Goal: Communication & Community: Share content

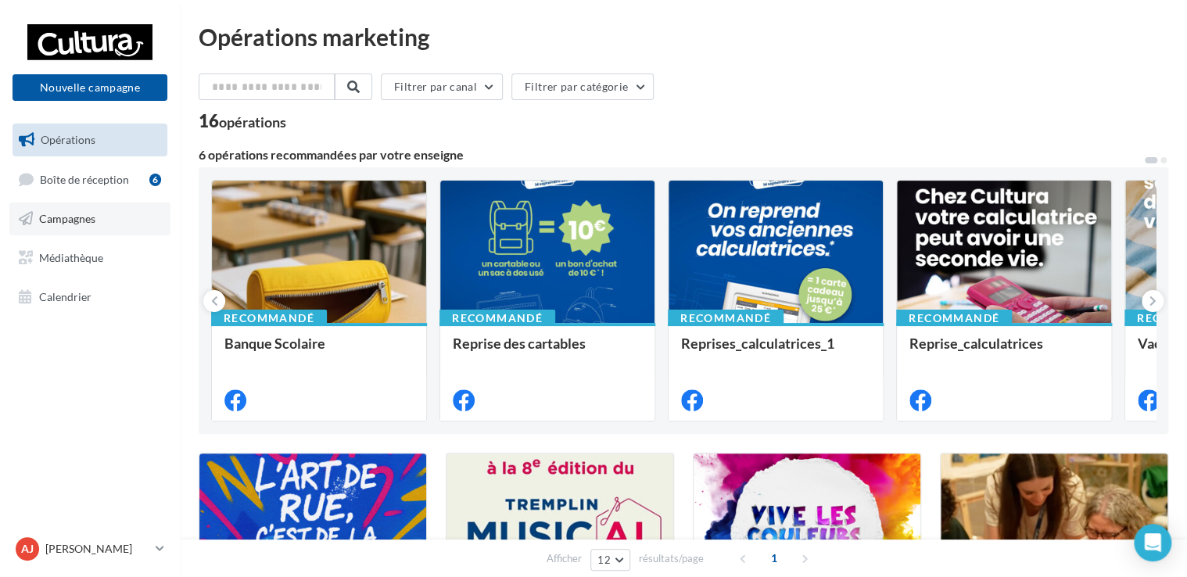
click at [72, 230] on link "Campagnes" at bounding box center [89, 219] width 161 height 33
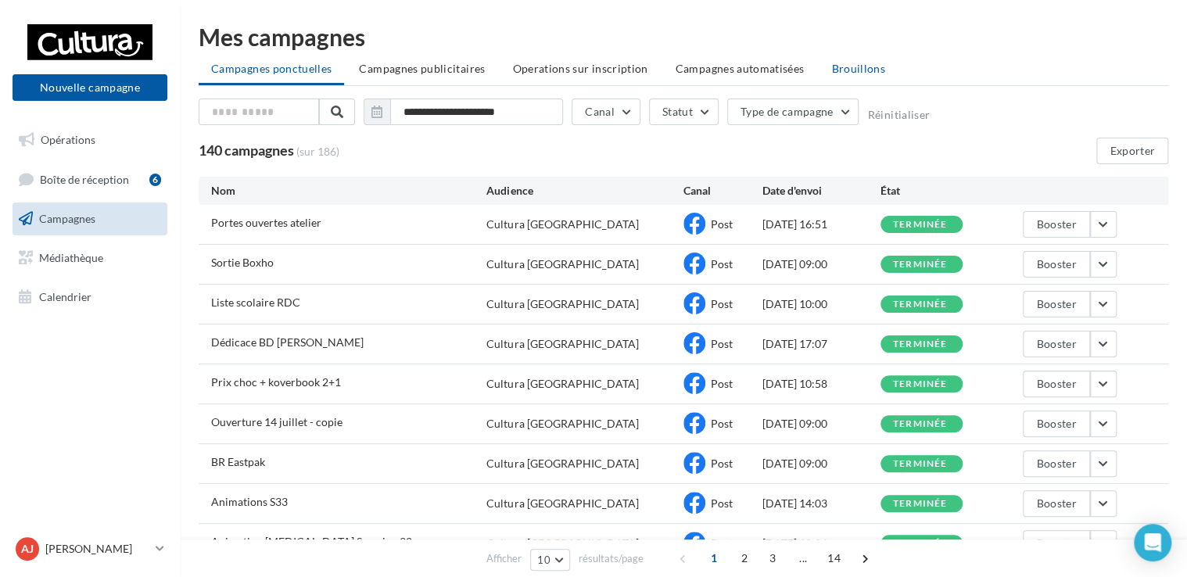
click at [836, 64] on span "Brouillons" at bounding box center [858, 68] width 54 height 13
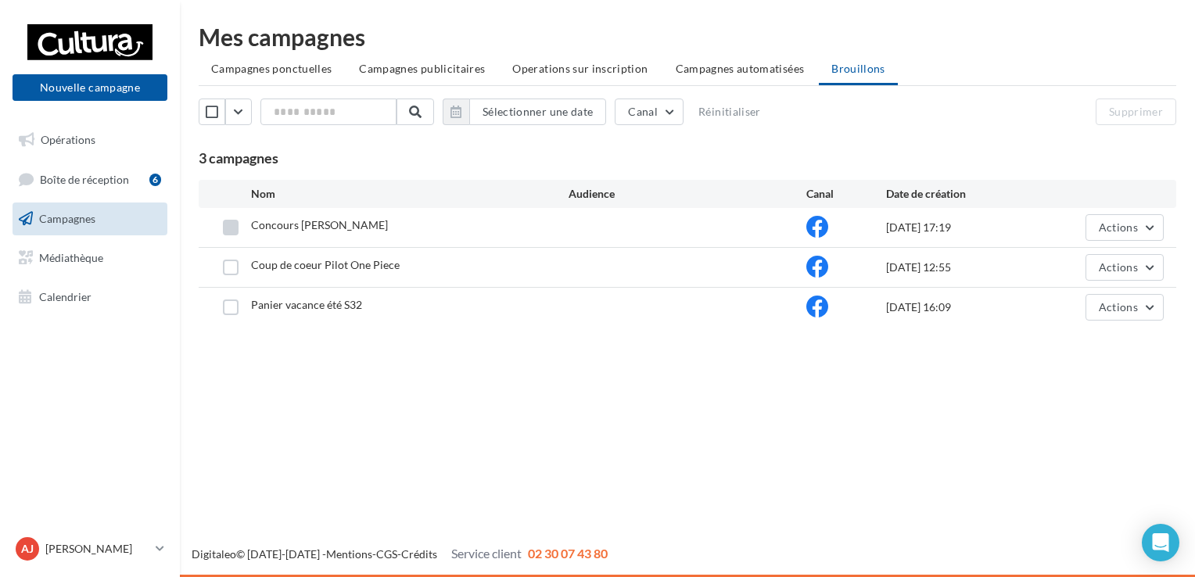
click at [238, 227] on label at bounding box center [231, 228] width 16 height 16
click at [1098, 222] on button "Actions" at bounding box center [1125, 227] width 78 height 27
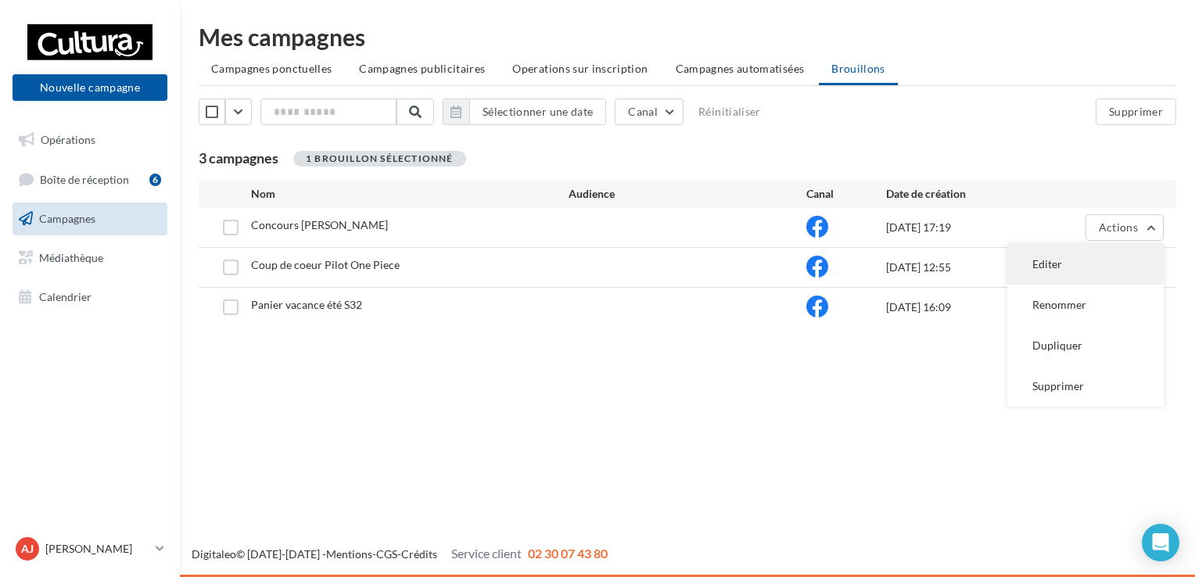
click at [1083, 274] on button "Editer" at bounding box center [1085, 264] width 156 height 41
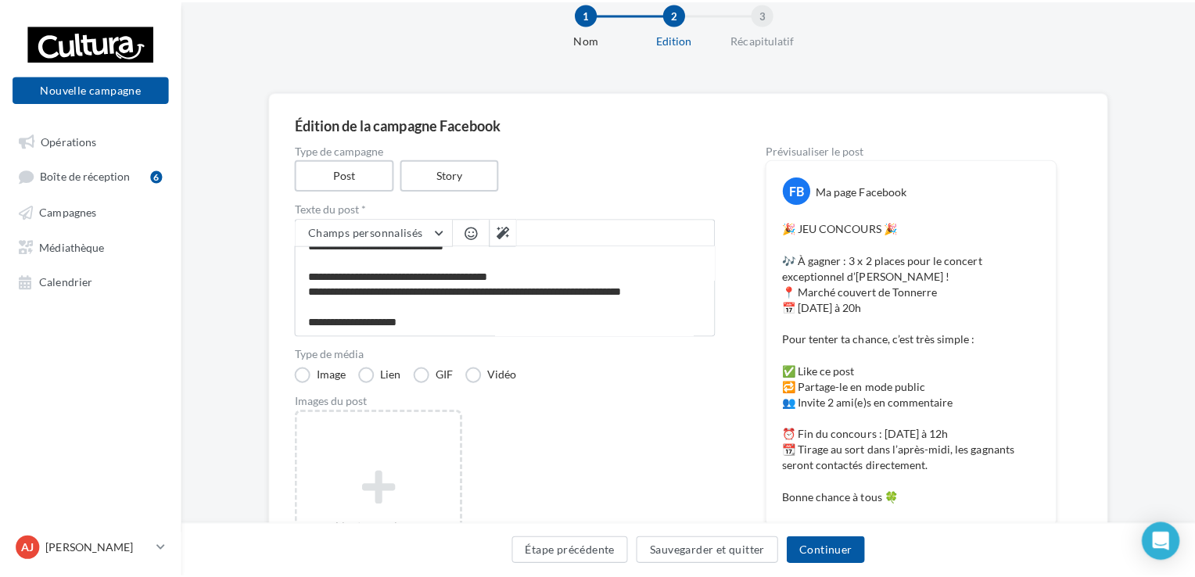
scroll to position [78, 0]
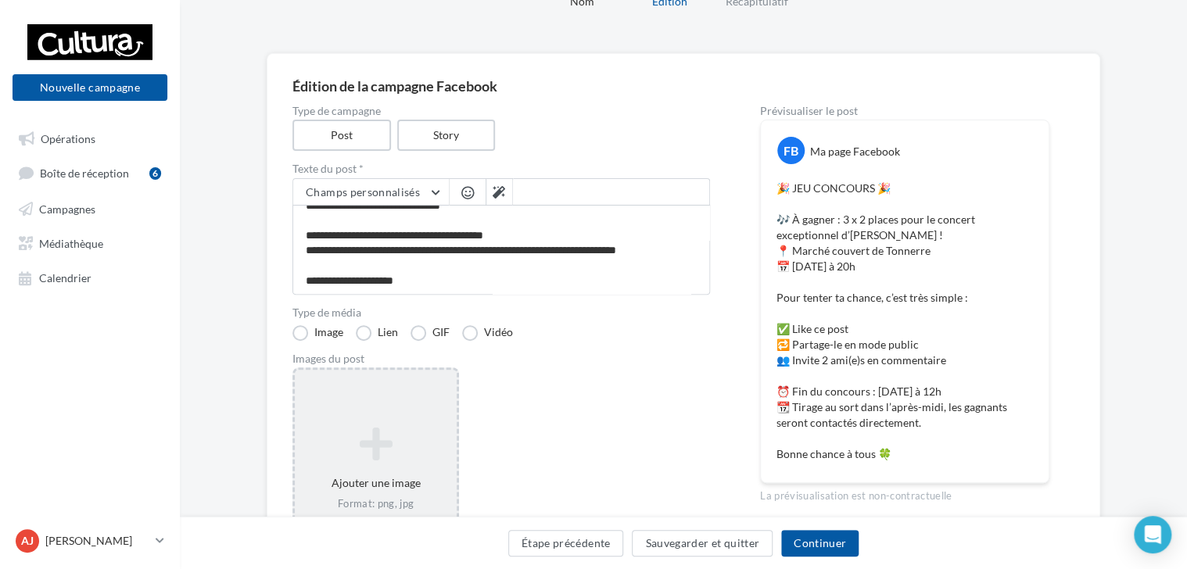
click at [395, 446] on icon at bounding box center [375, 445] width 149 height 38
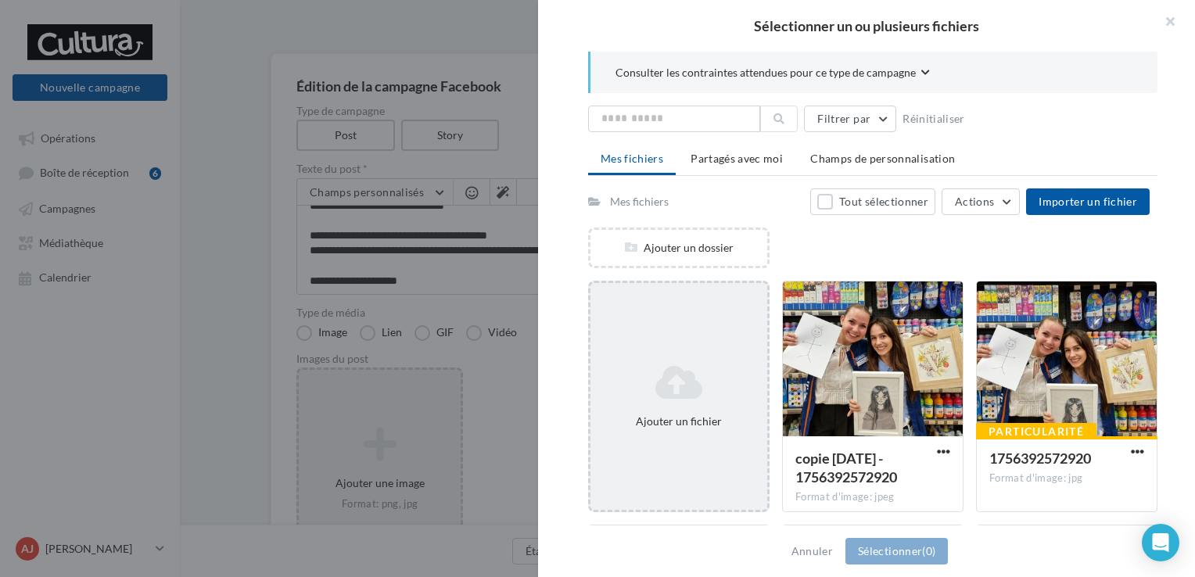
click at [659, 418] on div "Ajouter un fichier" at bounding box center [679, 422] width 164 height 16
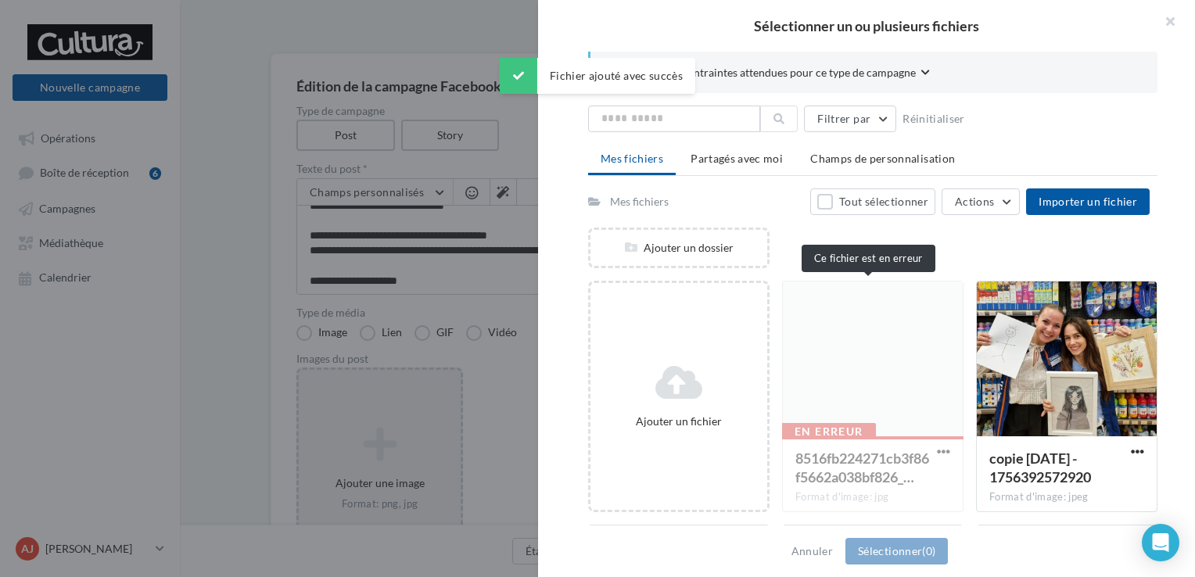
click at [882, 403] on div "En erreur 8516fb224271cb3f86f5662a038bf826_… Format d'image: jpg" at bounding box center [872, 397] width 181 height 232
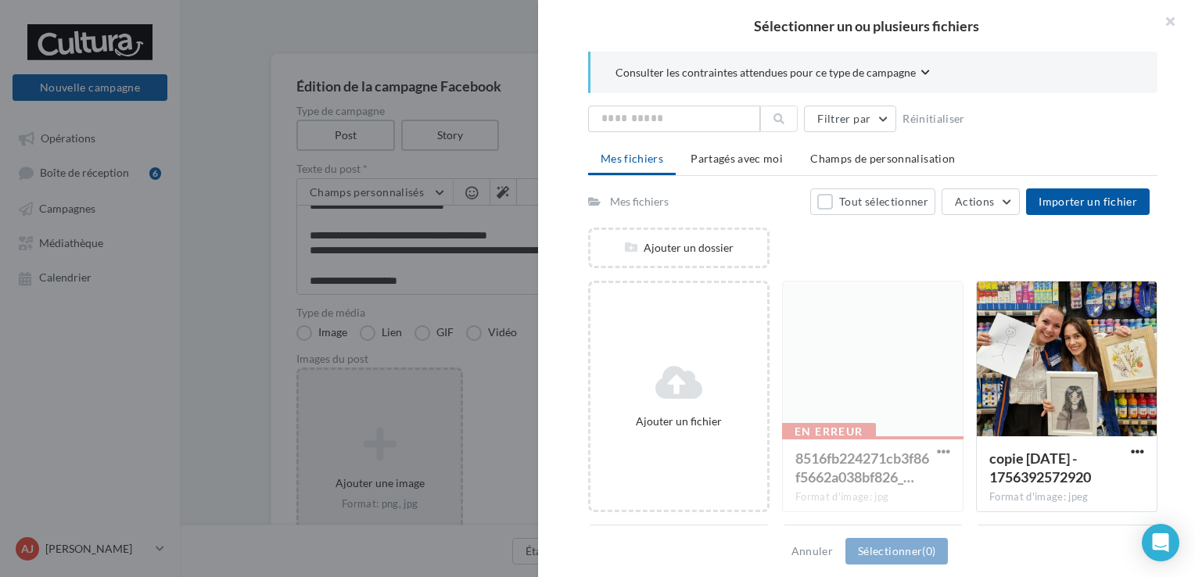
click at [887, 409] on div "En erreur 8516fb224271cb3f86f5662a038bf826_… Format d'image: jpg" at bounding box center [872, 397] width 181 height 232
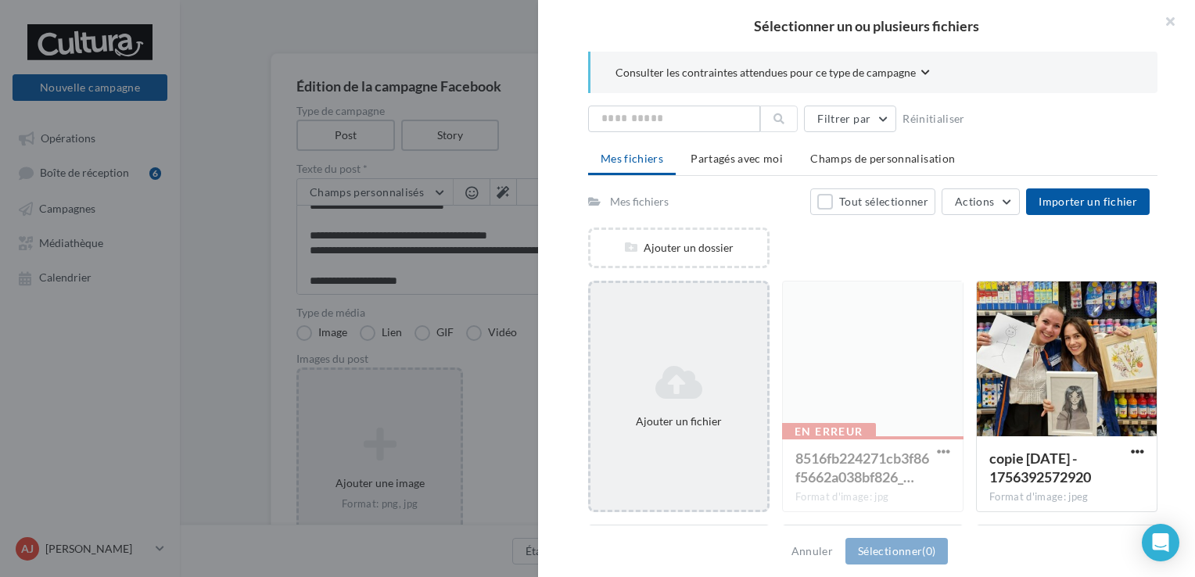
click at [680, 435] on div "Ajouter un fichier" at bounding box center [678, 397] width 181 height 232
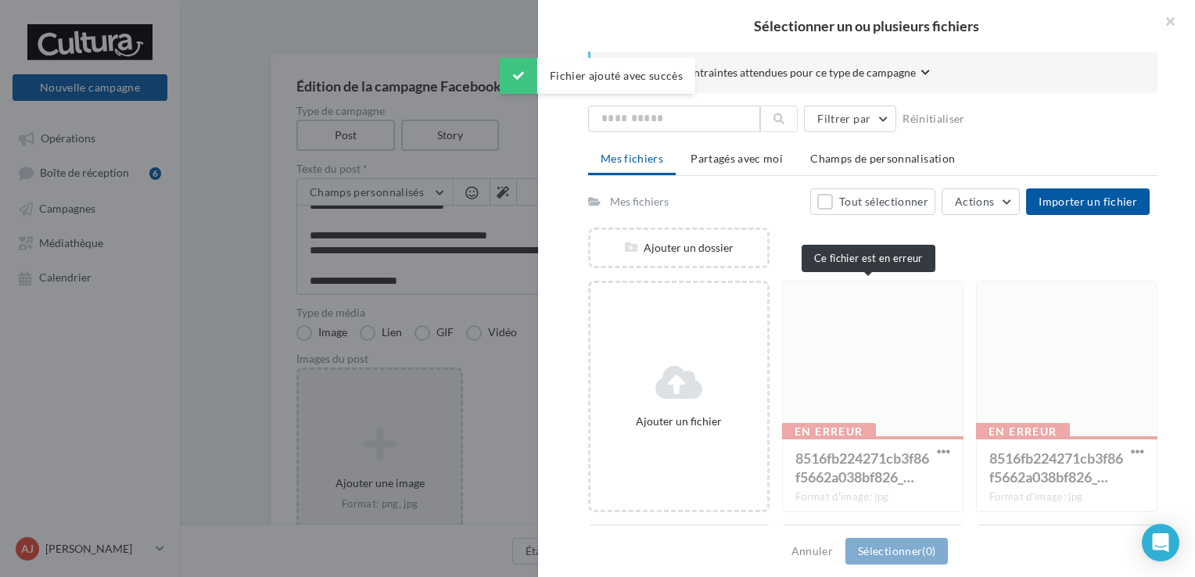
click at [853, 405] on div "En erreur 8516fb224271cb3f86f5662a038bf826_… Format d'image: jpg" at bounding box center [872, 397] width 181 height 232
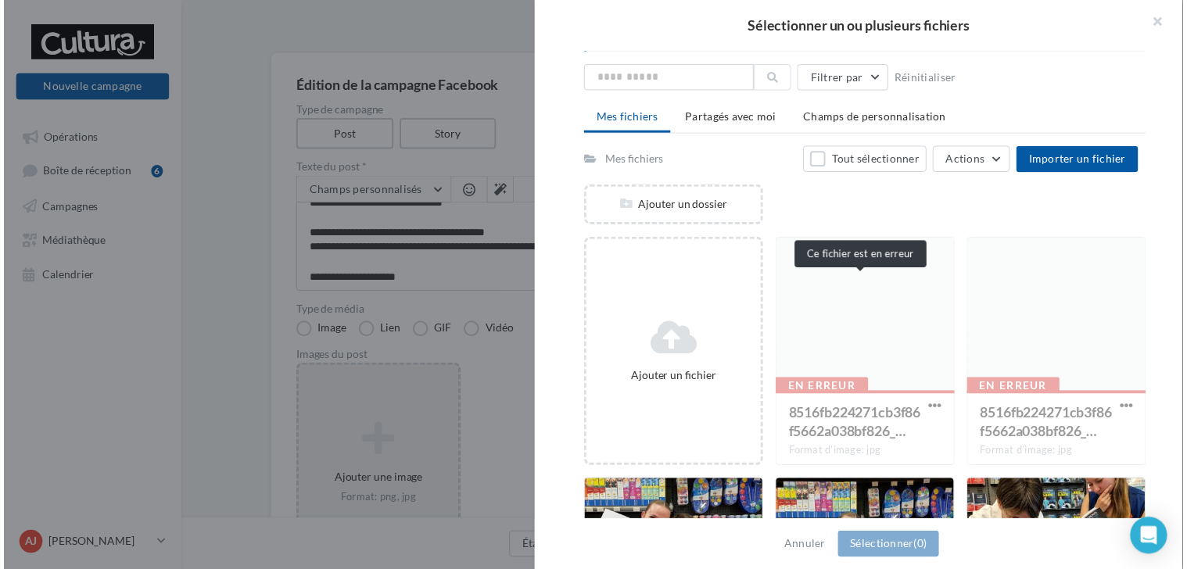
scroll to position [0, 0]
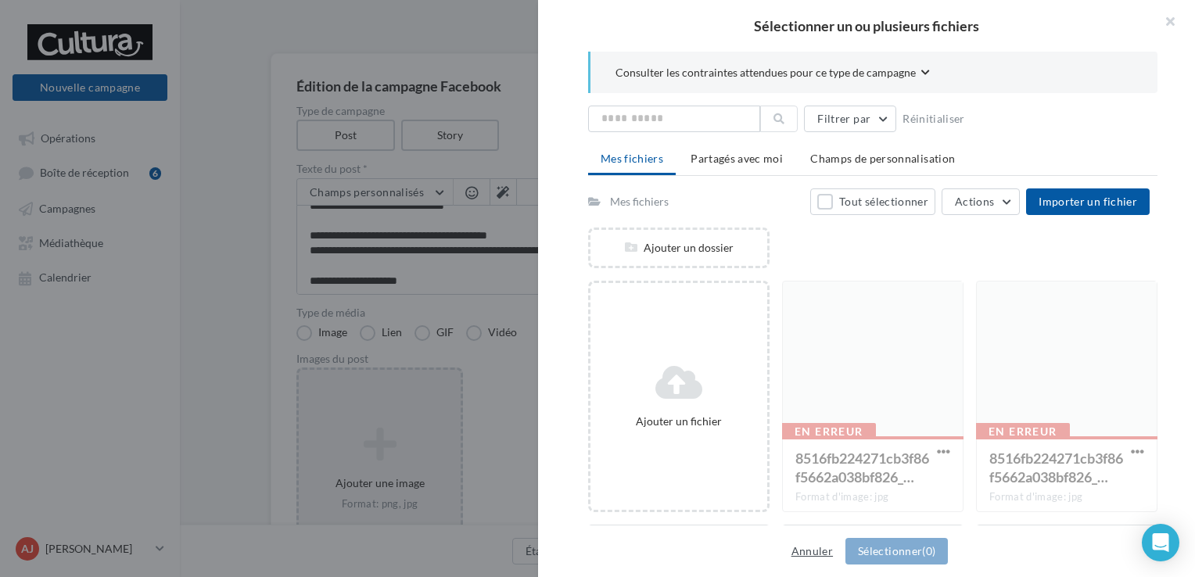
click at [809, 556] on button "Annuler" at bounding box center [812, 551] width 54 height 19
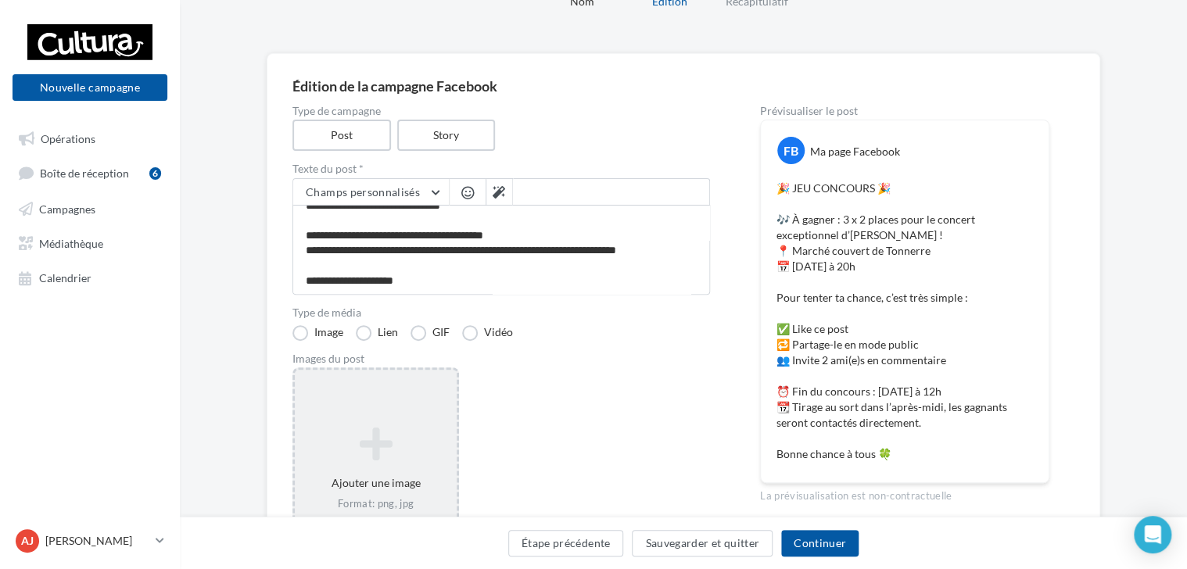
click at [429, 411] on div "Ajouter une image Format: png, jpg" at bounding box center [376, 469] width 167 height 203
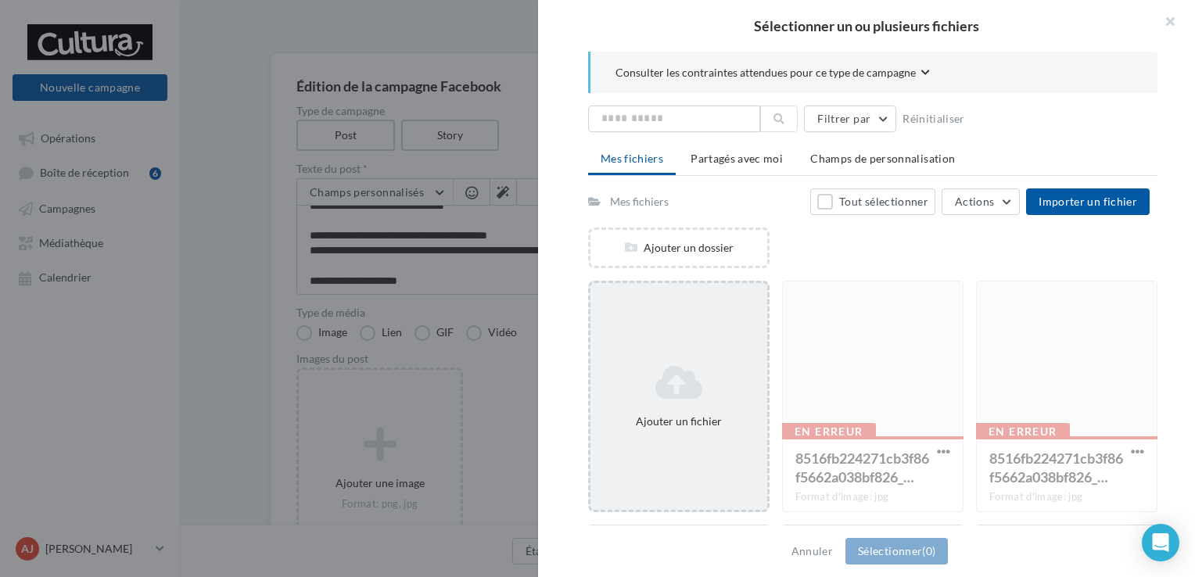
click at [699, 375] on icon at bounding box center [679, 383] width 164 height 38
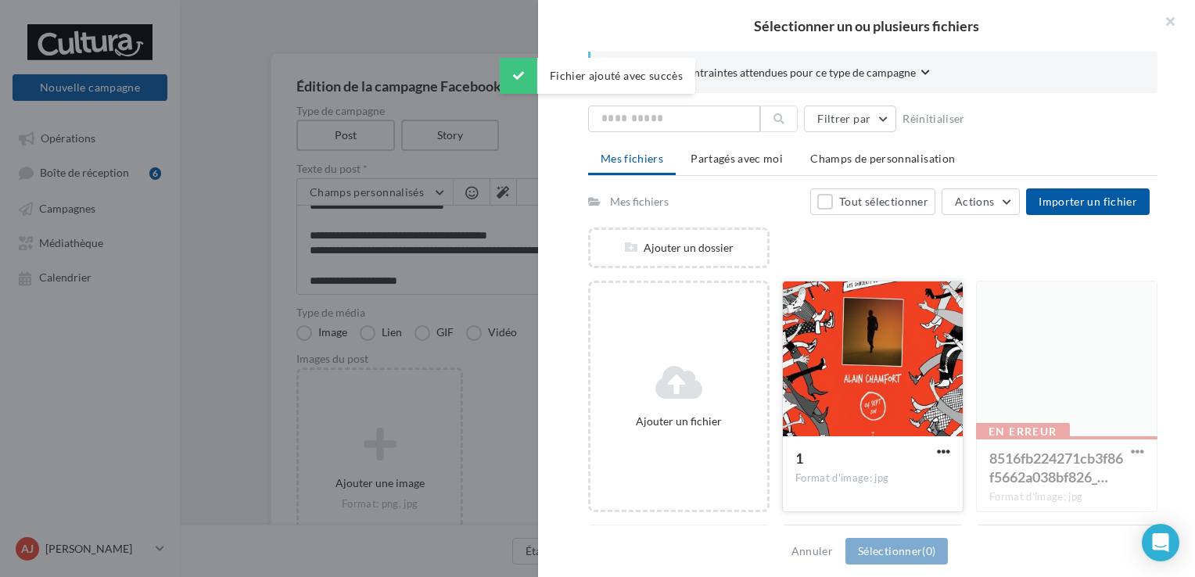
click at [835, 356] on div at bounding box center [873, 360] width 180 height 156
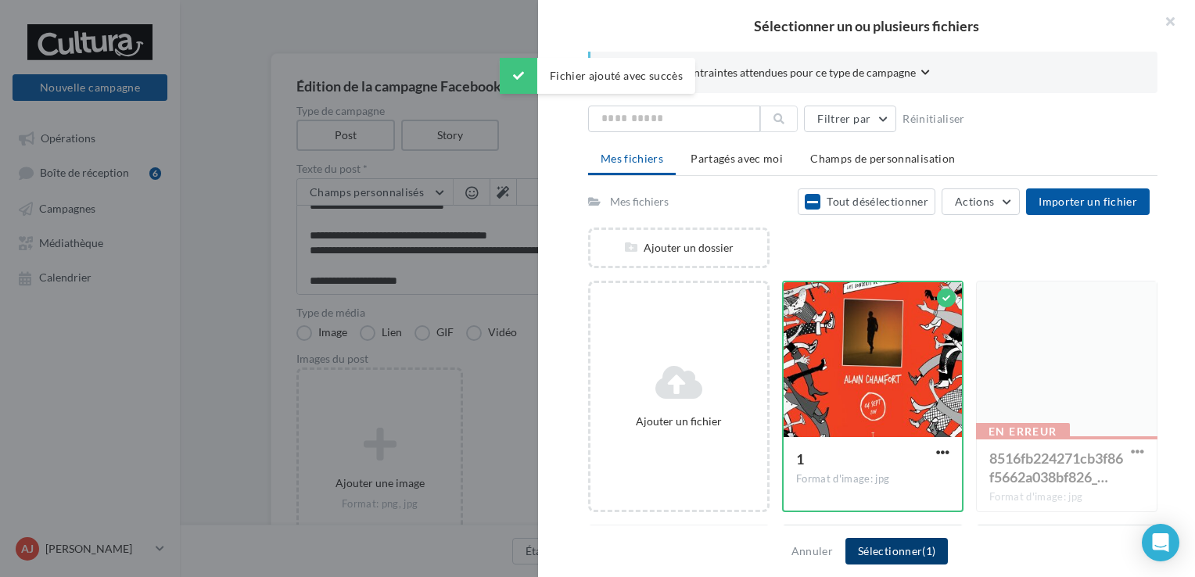
click at [895, 554] on button "Sélectionner (1)" at bounding box center [897, 551] width 102 height 27
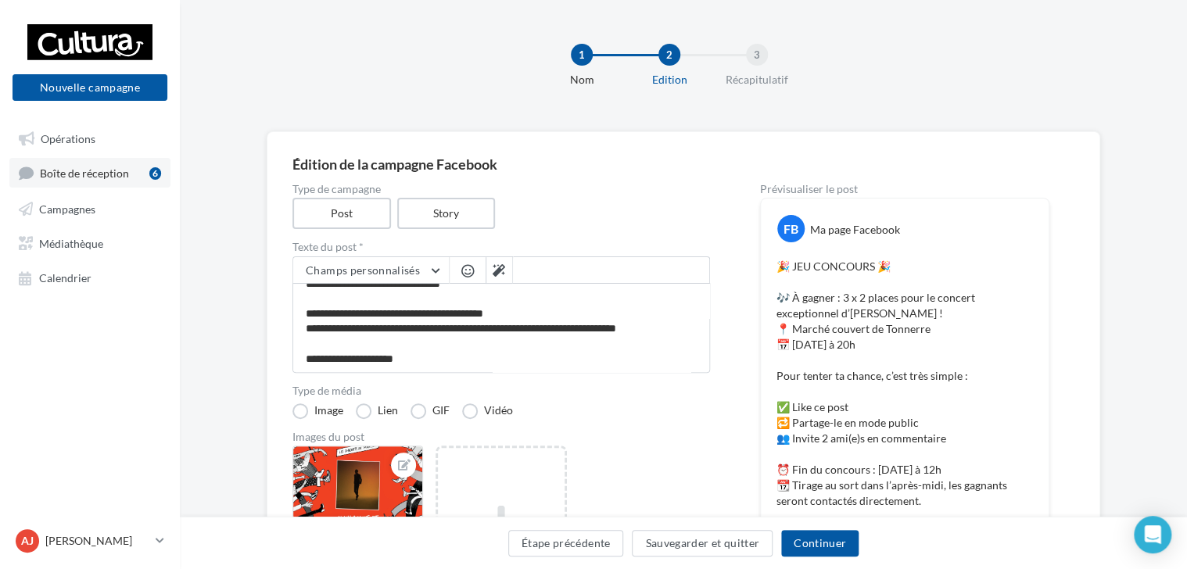
click at [110, 174] on span "Boîte de réception" at bounding box center [84, 173] width 89 height 13
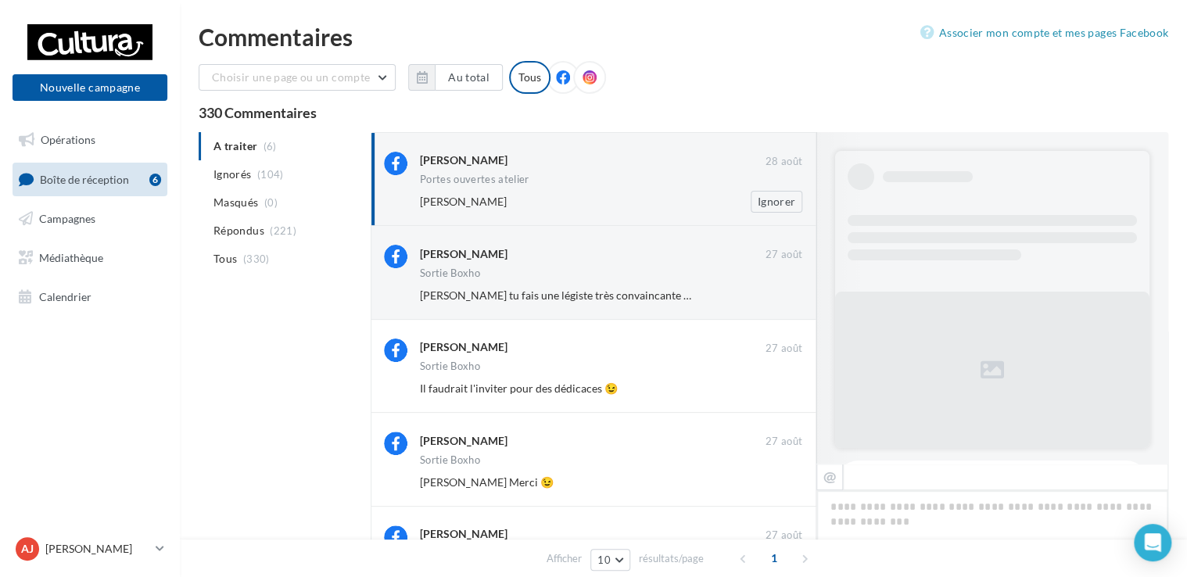
scroll to position [510, 0]
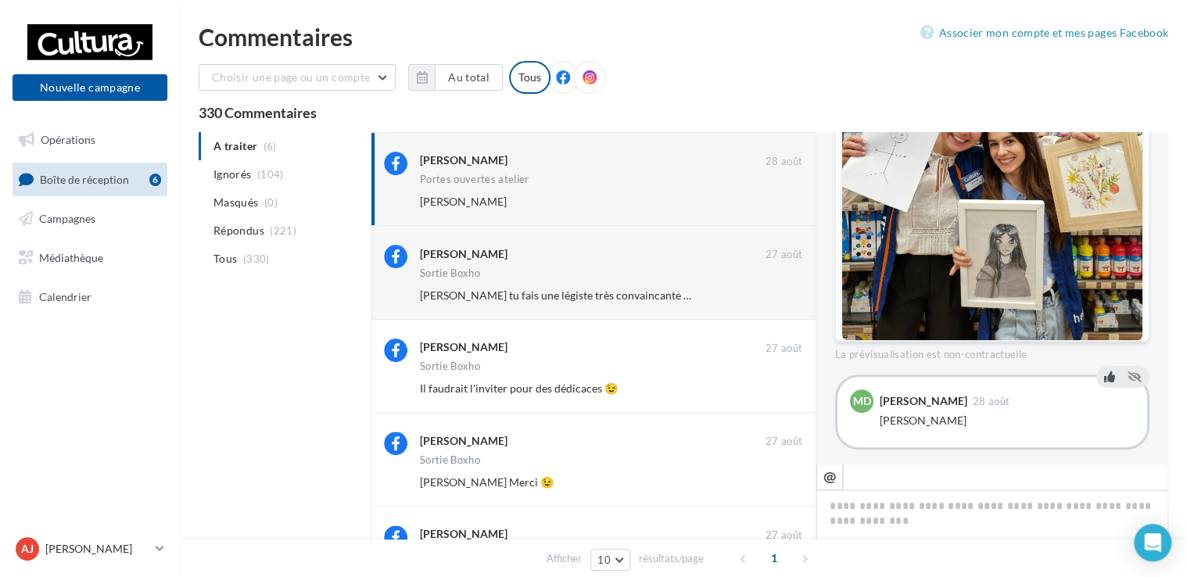
click at [1104, 372] on icon at bounding box center [1109, 377] width 11 height 11
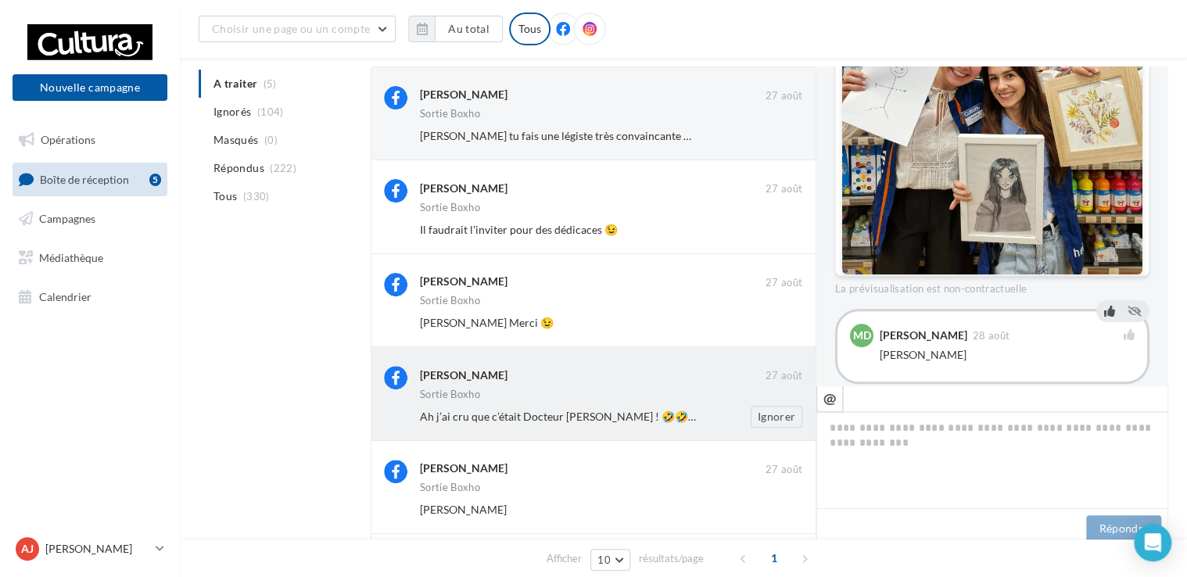
scroll to position [156, 0]
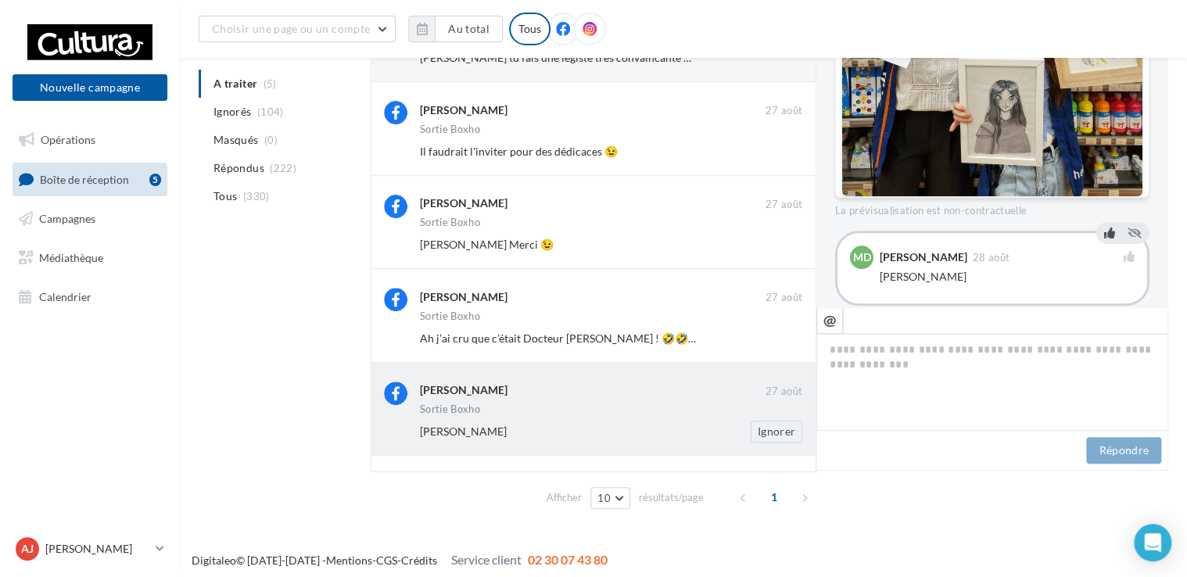
click at [577, 421] on div "Axel-Sarah Pacot Ignorer" at bounding box center [617, 432] width 395 height 22
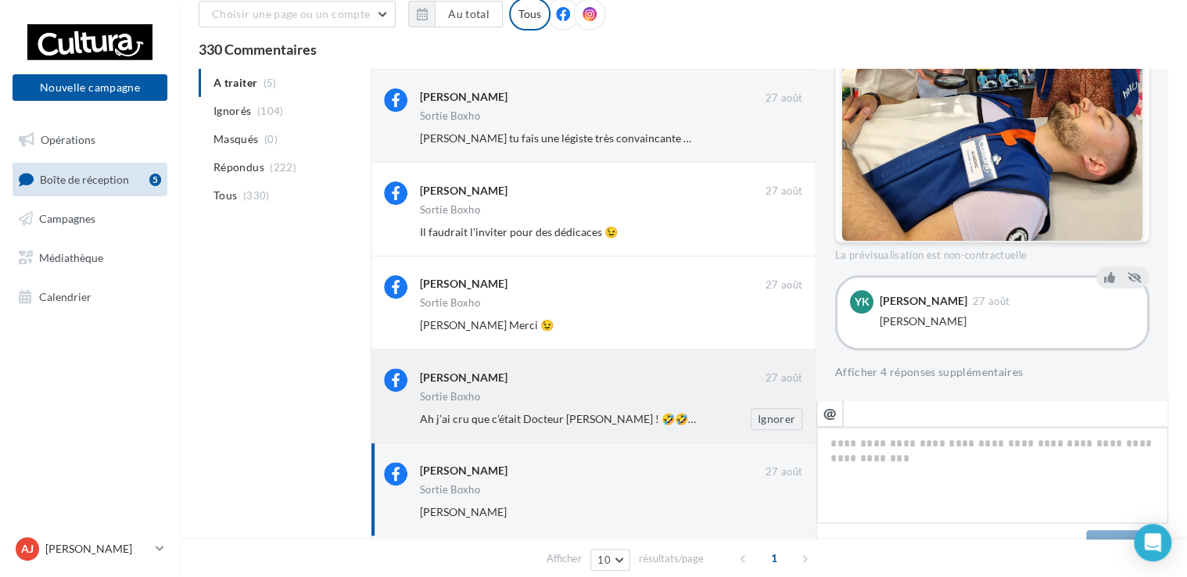
scroll to position [468, 0]
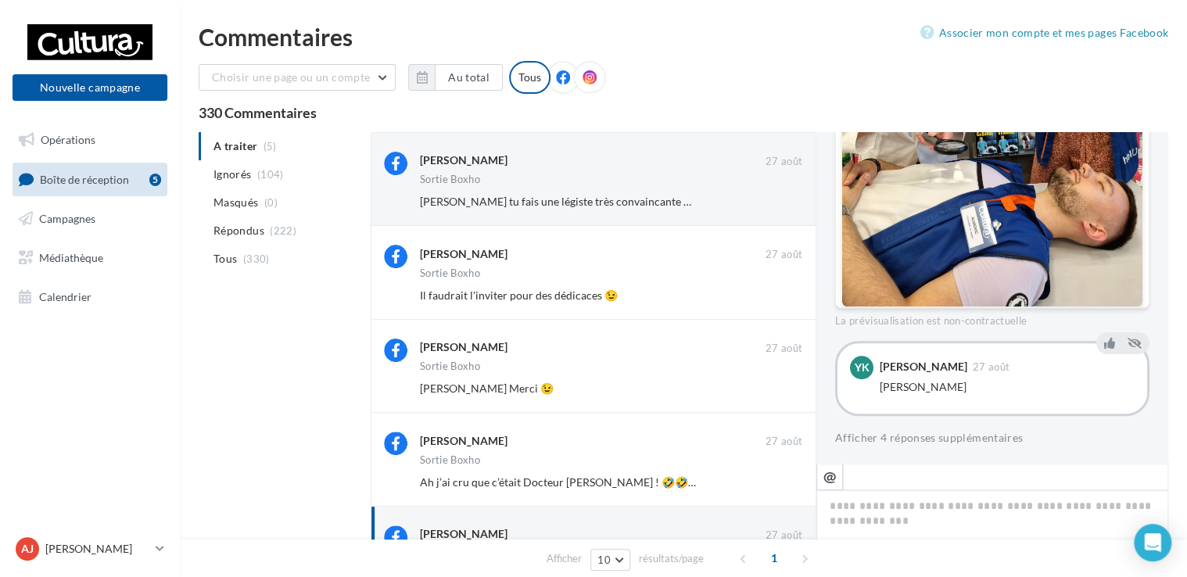
drag, startPoint x: 219, startPoint y: 113, endPoint x: 194, endPoint y: 114, distance: 25.1
click at [194, 114] on div "Commentaires Associer mon compte et mes pages Facebook Choisir une page ou un c…" at bounding box center [683, 349] width 1007 height 648
click at [74, 221] on span "Campagnes" at bounding box center [67, 218] width 56 height 13
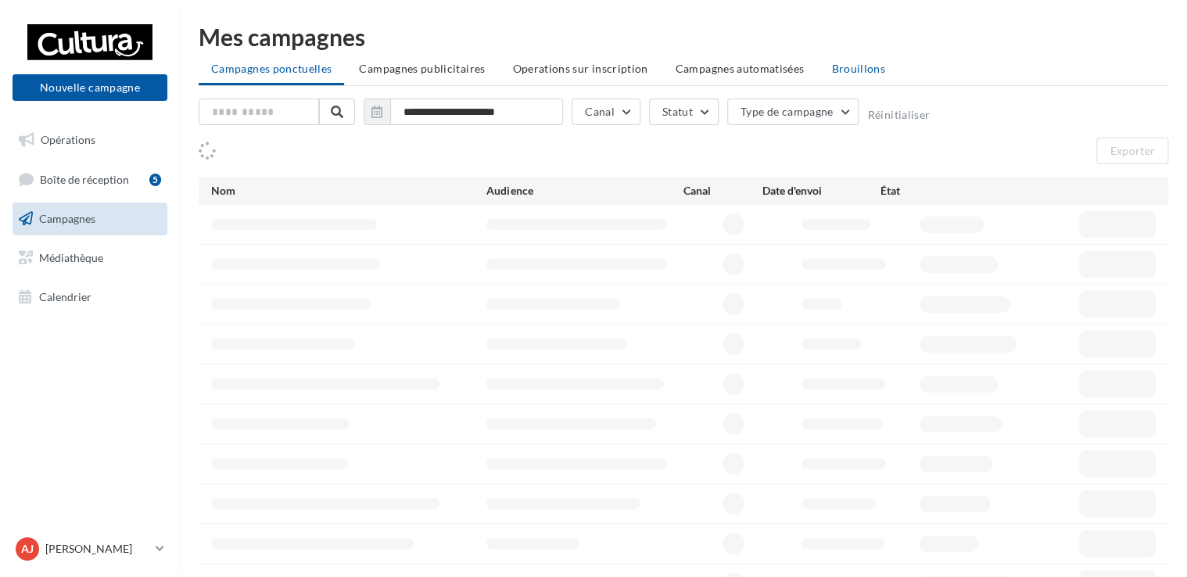
click at [866, 75] on span "Brouillons" at bounding box center [858, 68] width 54 height 13
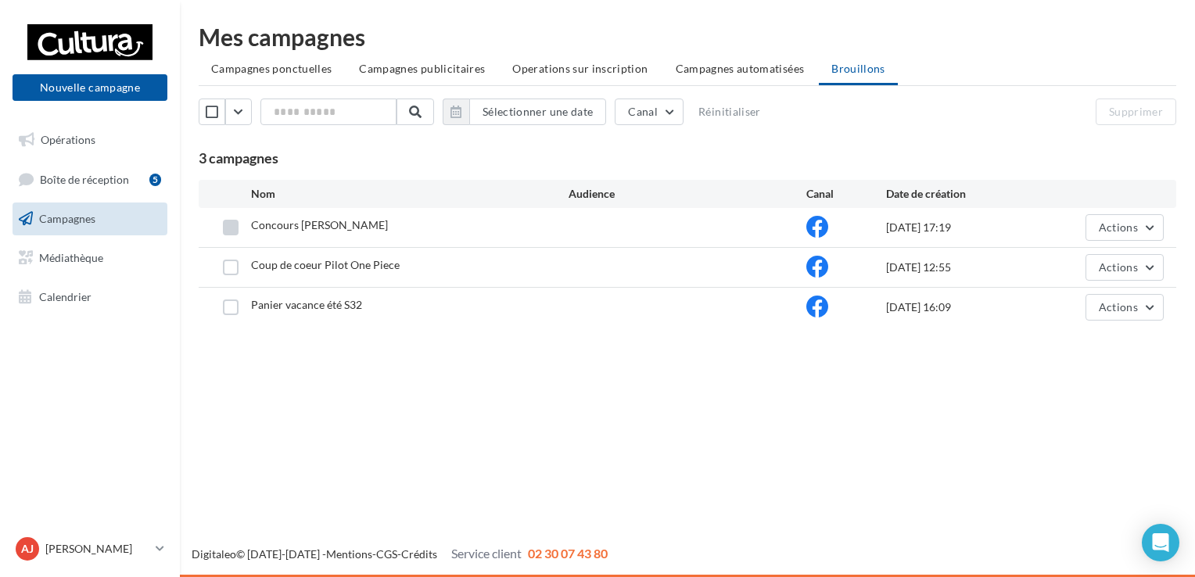
click at [233, 228] on label at bounding box center [231, 228] width 16 height 16
click at [1186, 227] on div "Mes campagnes Campagnes ponctuelles Campagnes publicitaires Operations sur insc…" at bounding box center [687, 179] width 1015 height 308
click at [1142, 230] on button "Actions" at bounding box center [1125, 227] width 78 height 27
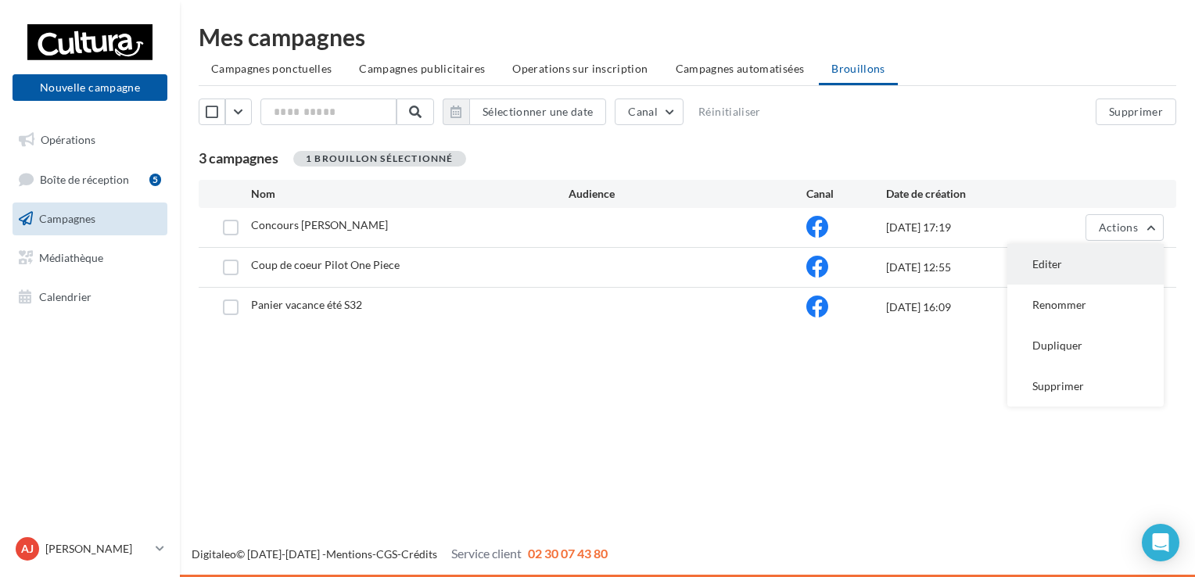
click at [1064, 267] on button "Editer" at bounding box center [1085, 264] width 156 height 41
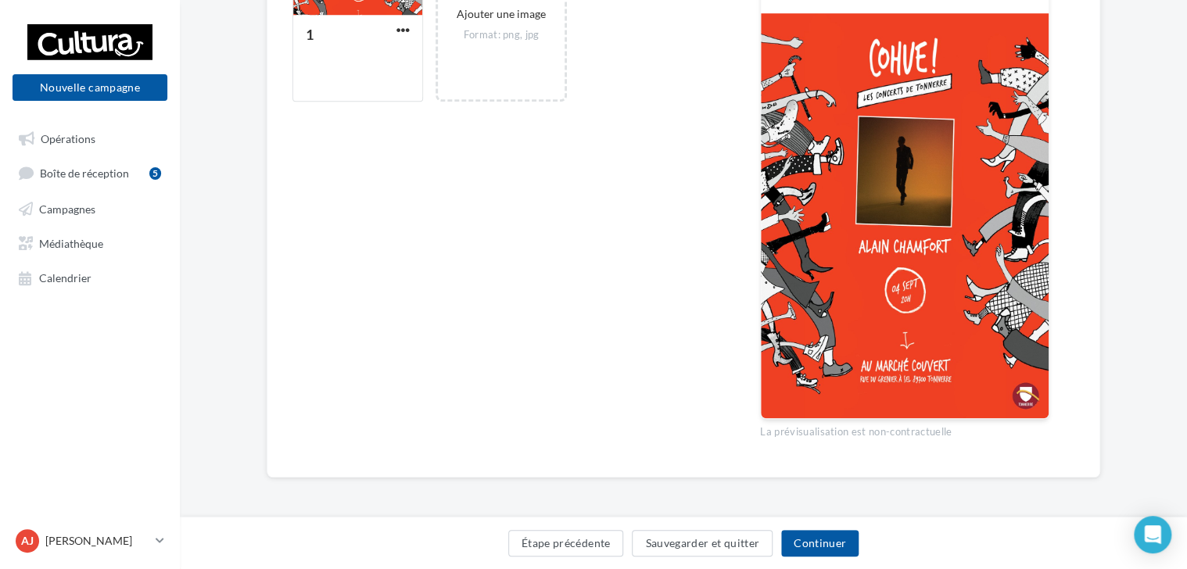
scroll to position [469, 0]
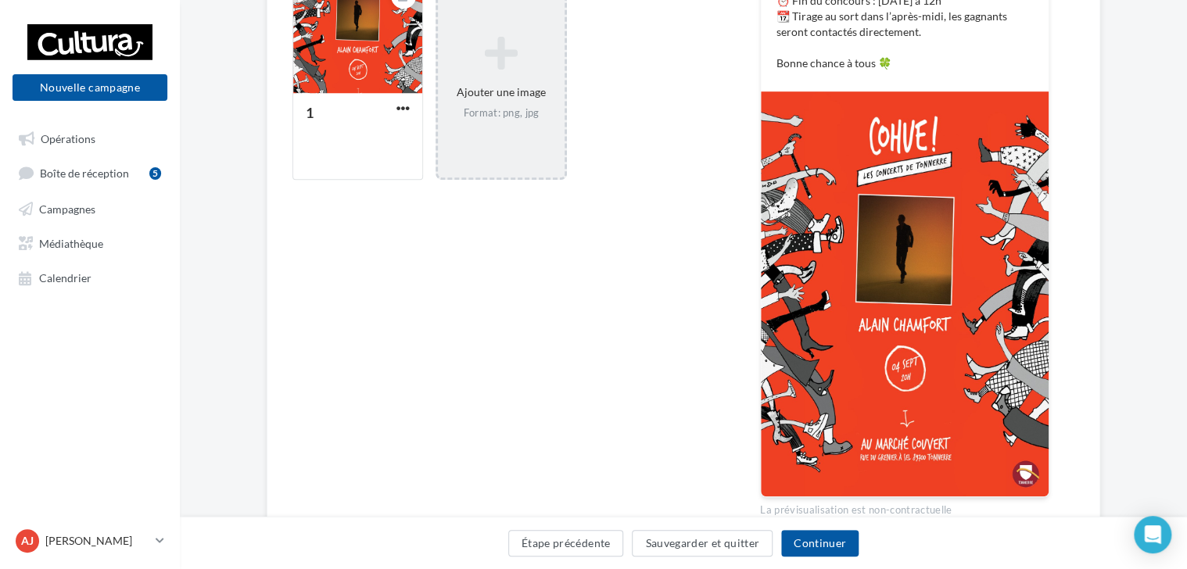
click at [497, 74] on div "Ajouter une image Format: png, jpg" at bounding box center [501, 78] width 126 height 100
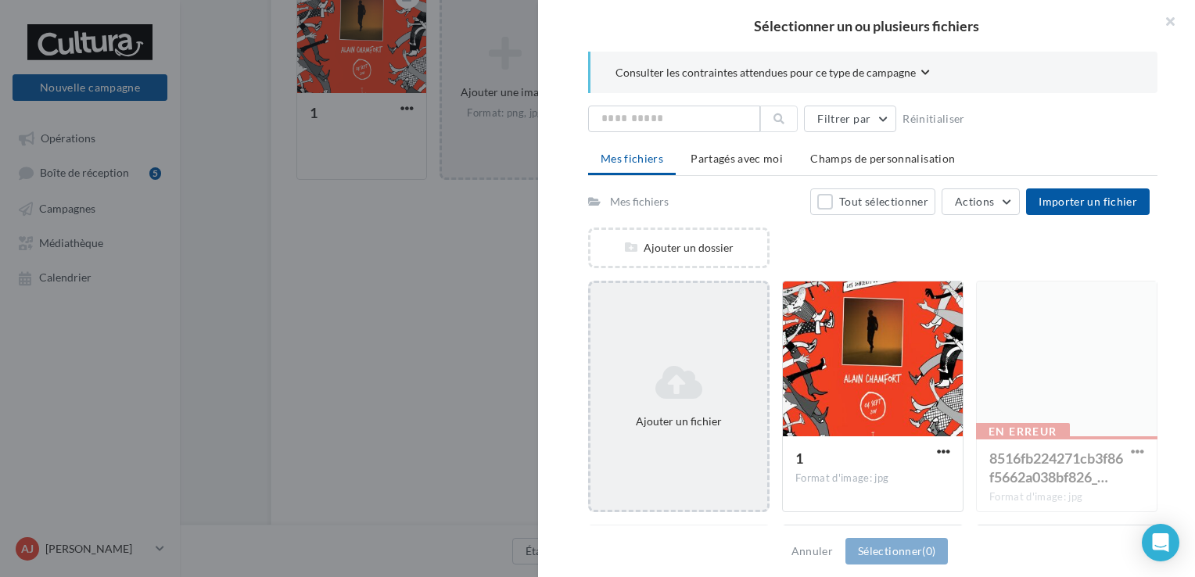
click at [696, 399] on icon at bounding box center [679, 383] width 164 height 38
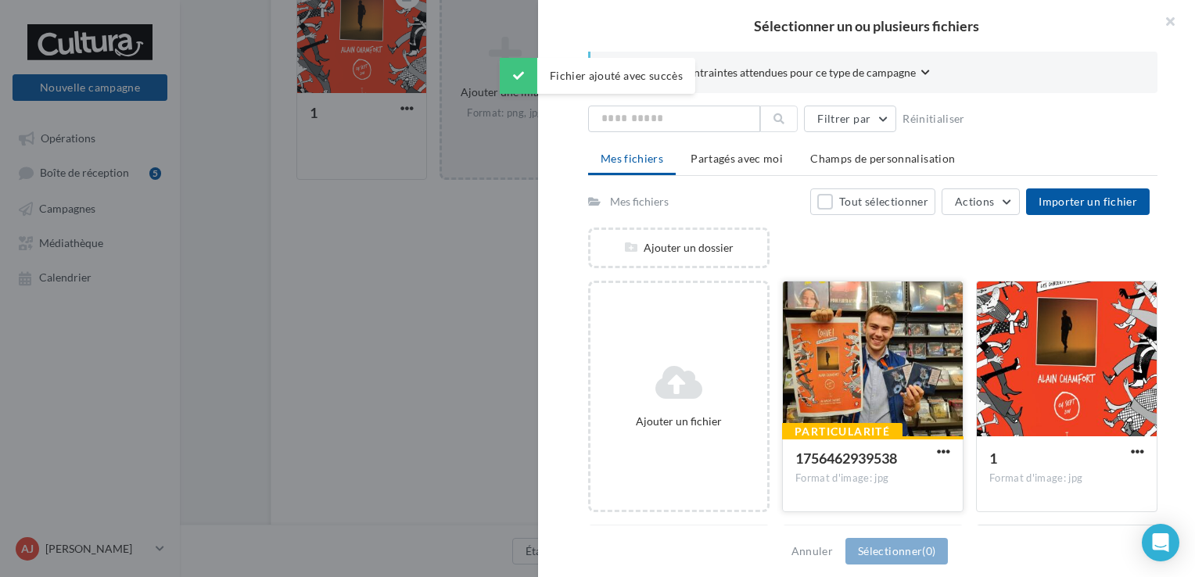
click at [879, 368] on div at bounding box center [873, 360] width 180 height 156
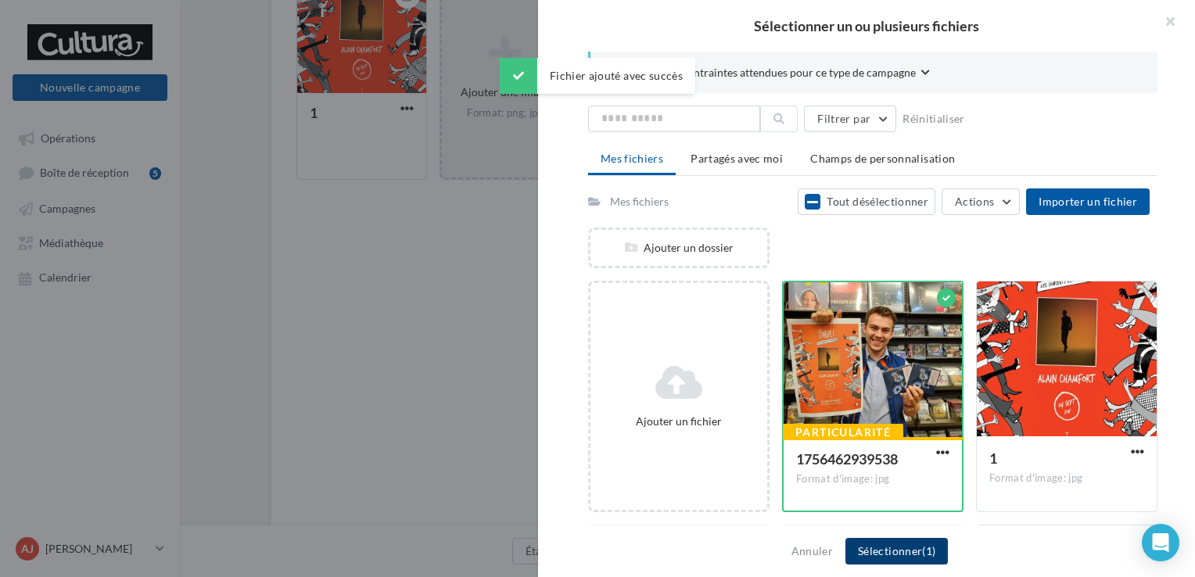
click at [874, 546] on button "Sélectionner (1)" at bounding box center [897, 551] width 102 height 27
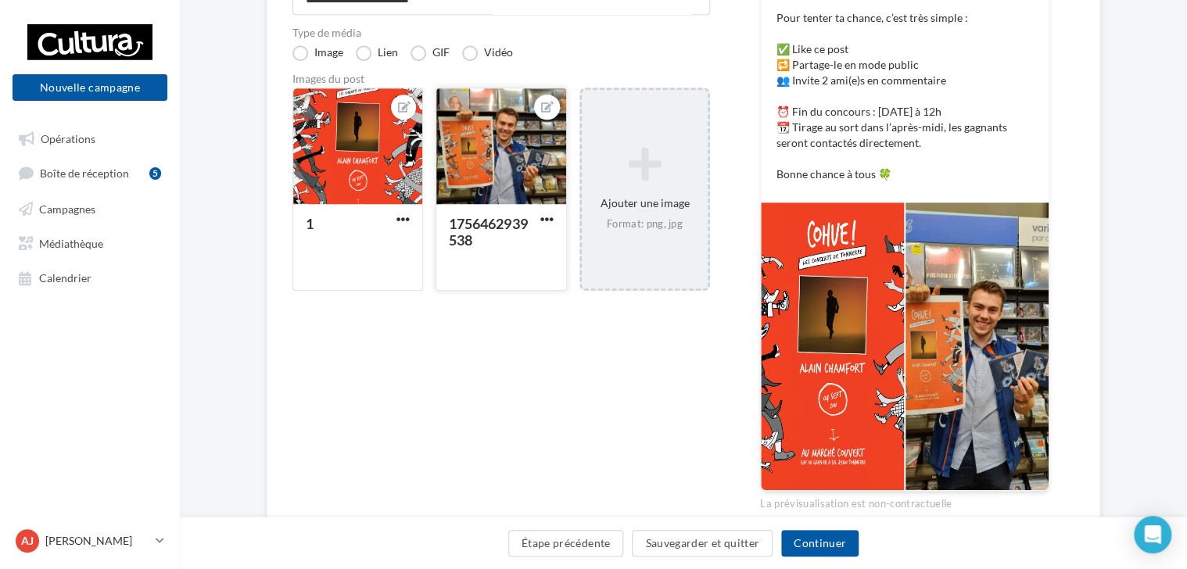
scroll to position [274, 0]
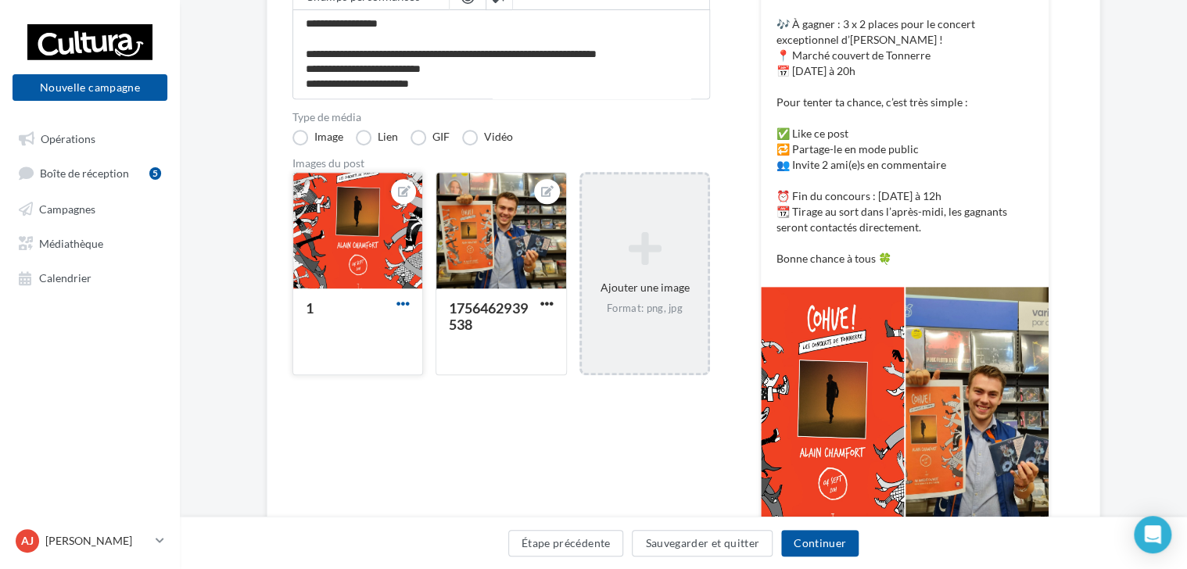
click at [402, 303] on span "button" at bounding box center [403, 303] width 13 height 13
click at [459, 411] on button "Supprimer" at bounding box center [475, 417] width 165 height 41
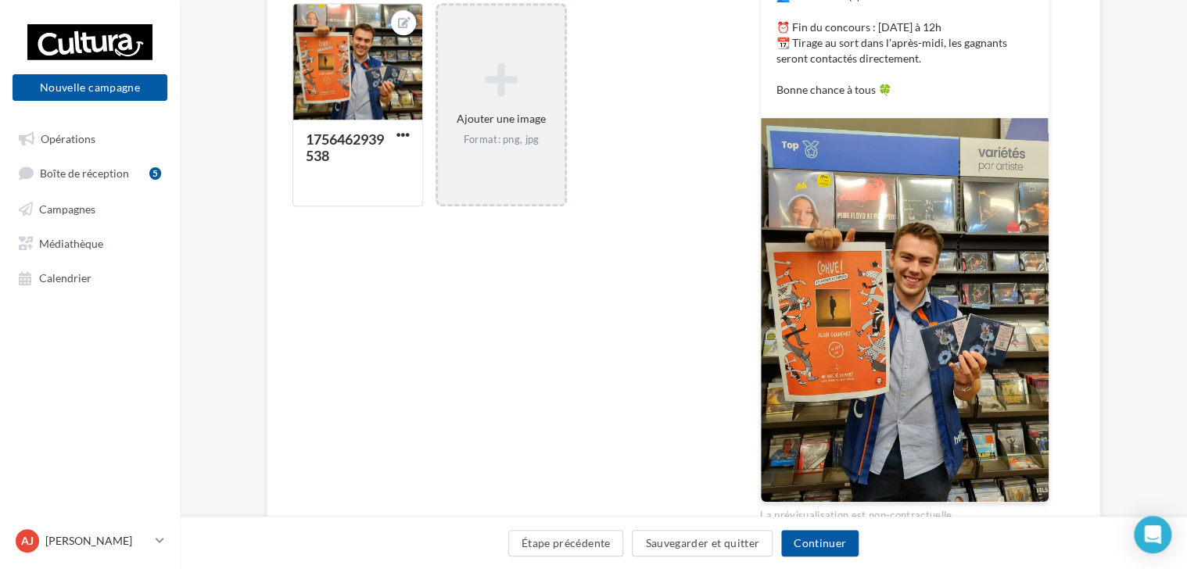
scroll to position [448, 0]
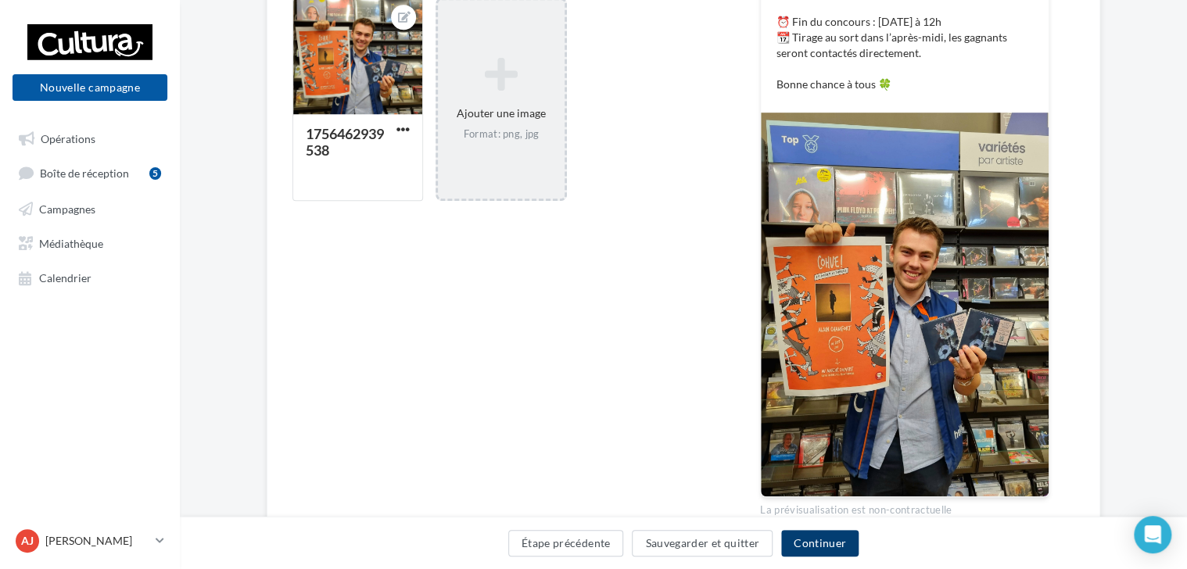
click at [831, 539] on button "Continuer" at bounding box center [819, 543] width 77 height 27
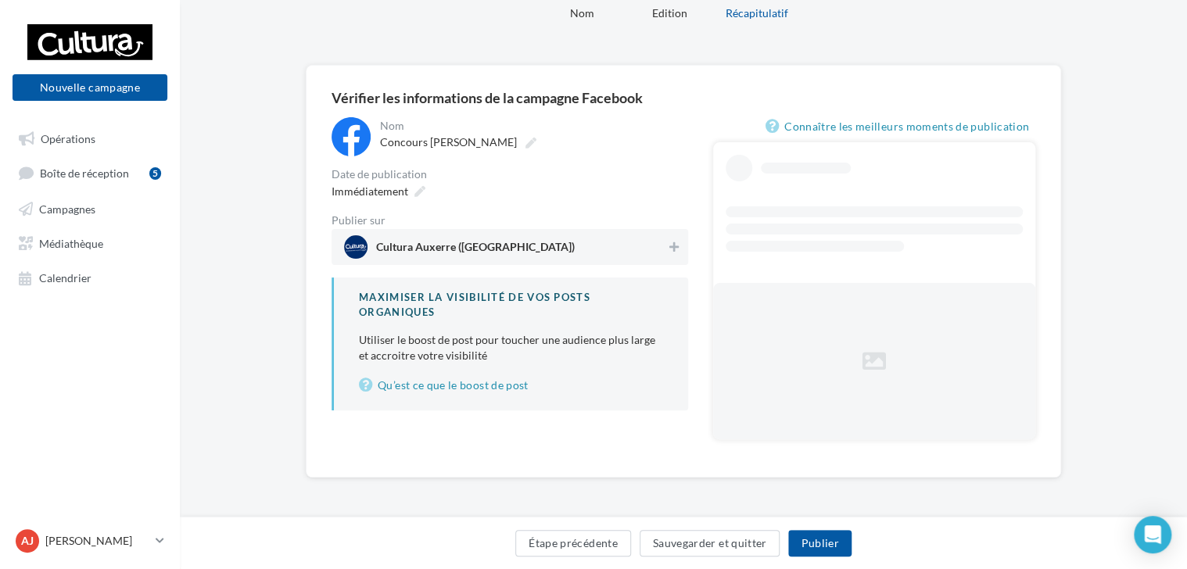
click at [488, 256] on span "Cultura Auxerre (Auxerre)" at bounding box center [475, 250] width 199 height 17
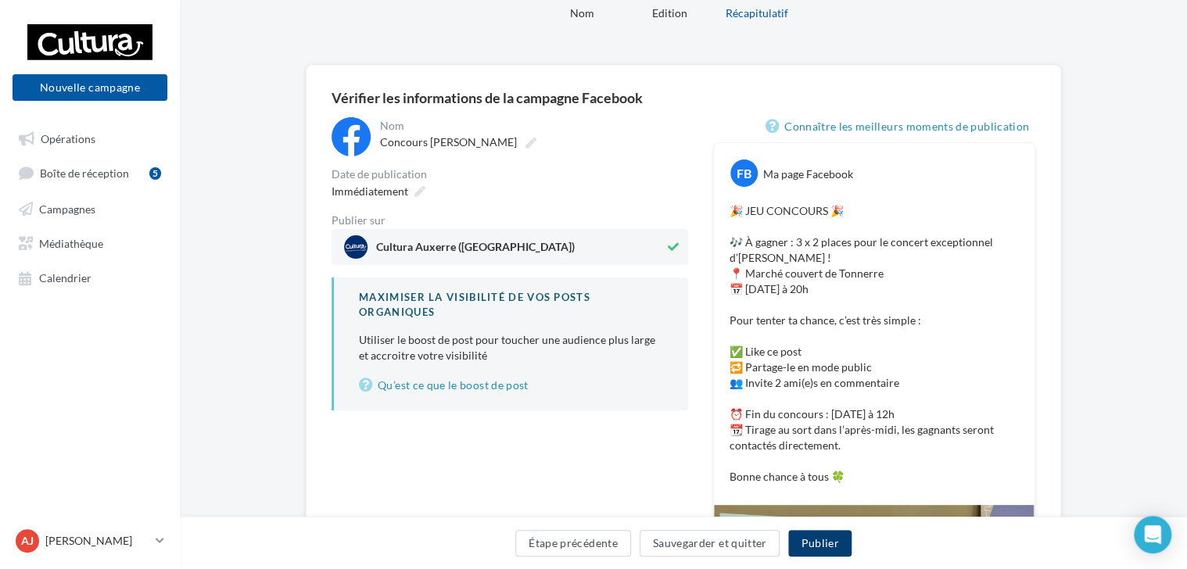
click at [814, 545] on button "Publier" at bounding box center [819, 543] width 63 height 27
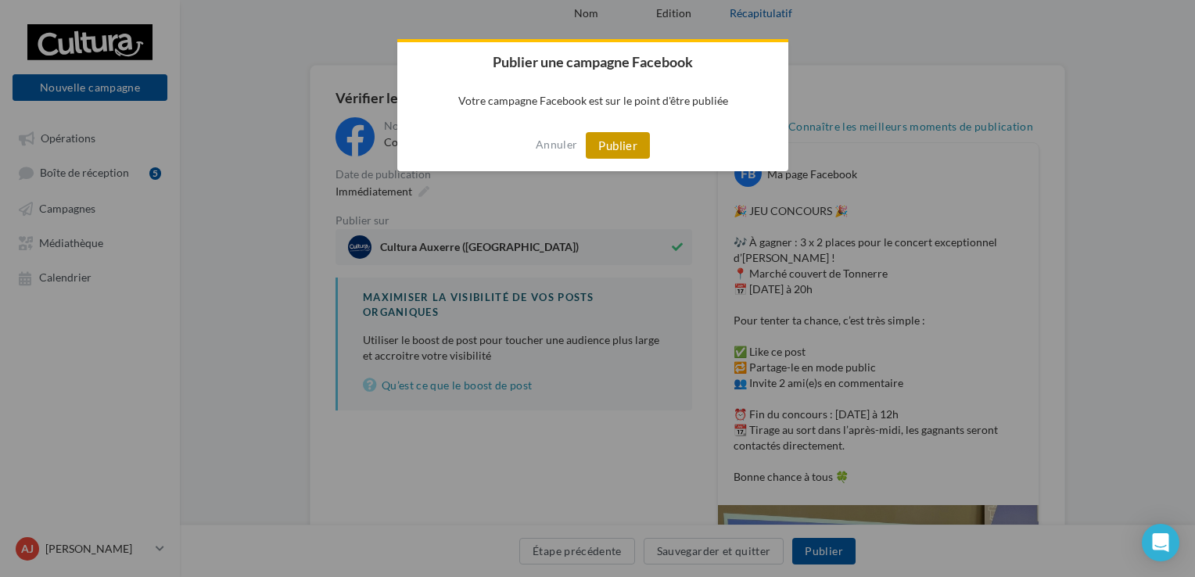
click at [623, 142] on button "Publier" at bounding box center [618, 145] width 64 height 27
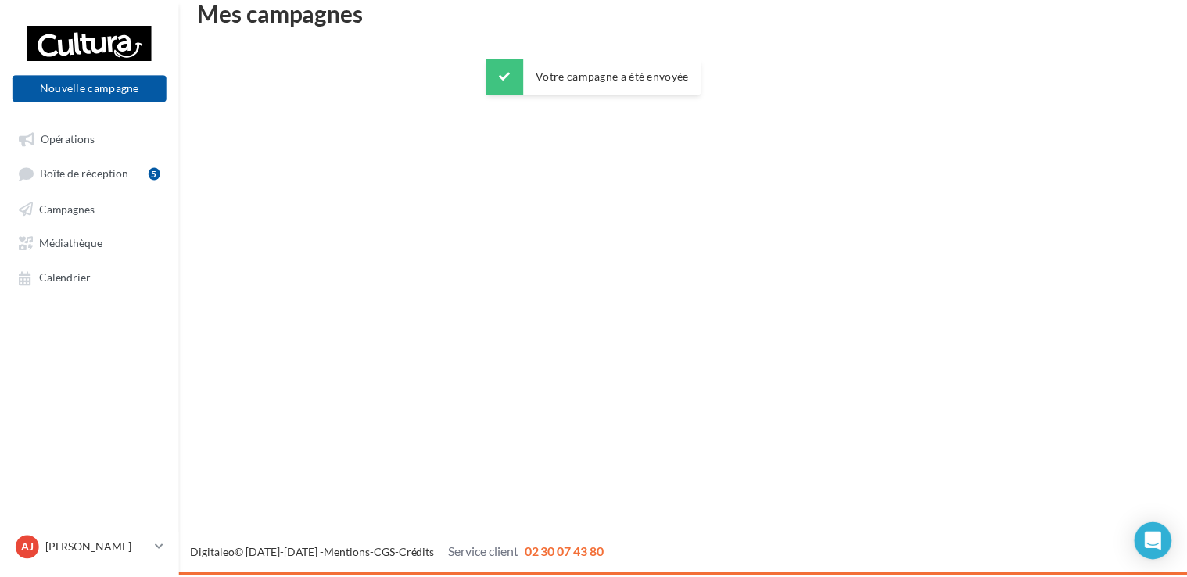
scroll to position [25, 0]
